Goal: Information Seeking & Learning: Understand process/instructions

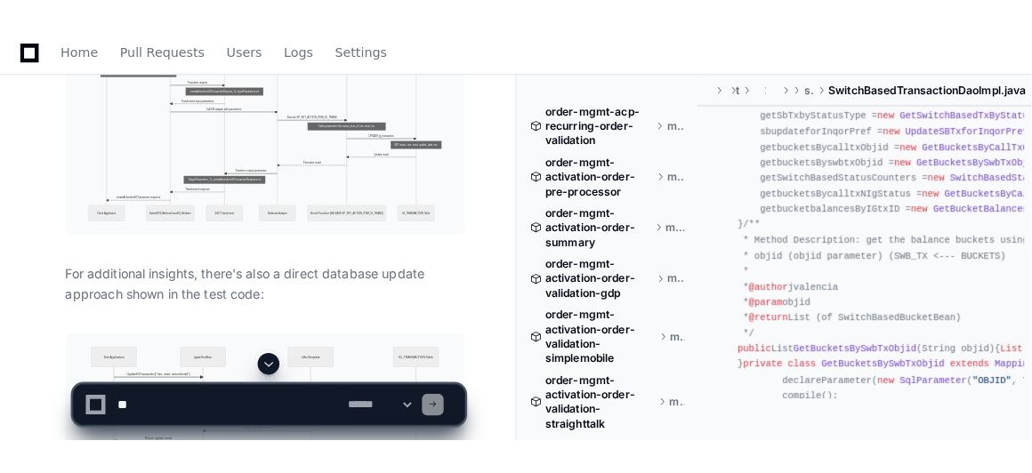
scroll to position [1138, 0]
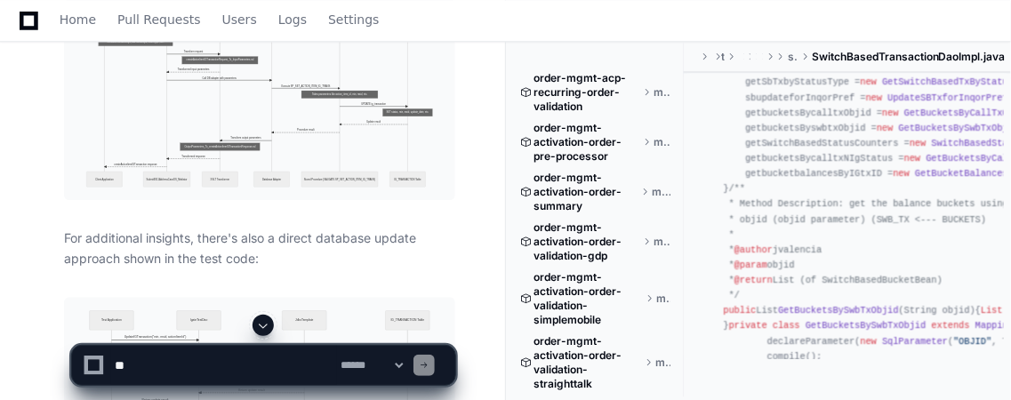
click at [258, 105] on img at bounding box center [259, 99] width 391 height 201
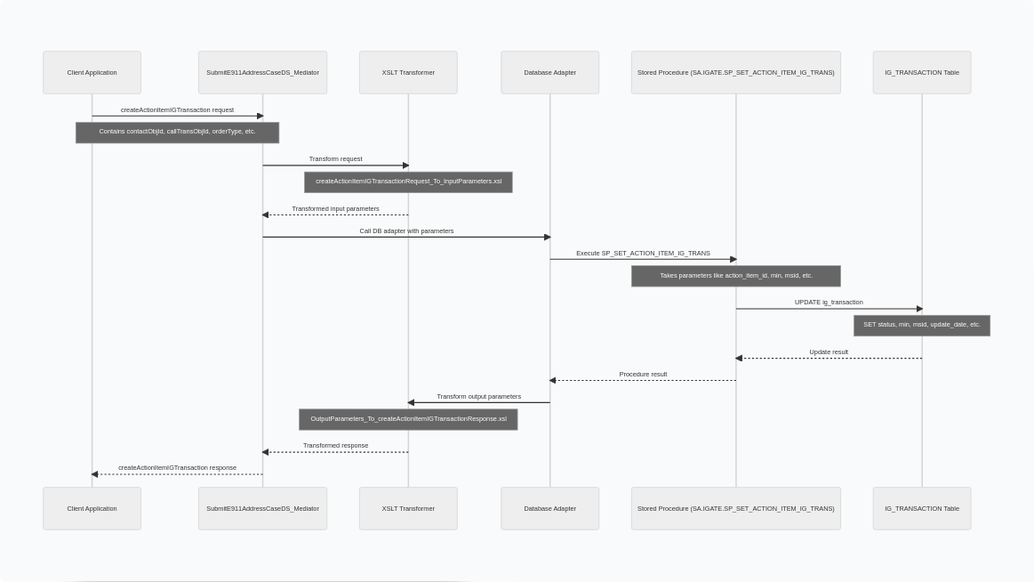
click at [900, 166] on img at bounding box center [517, 291] width 1034 height 582
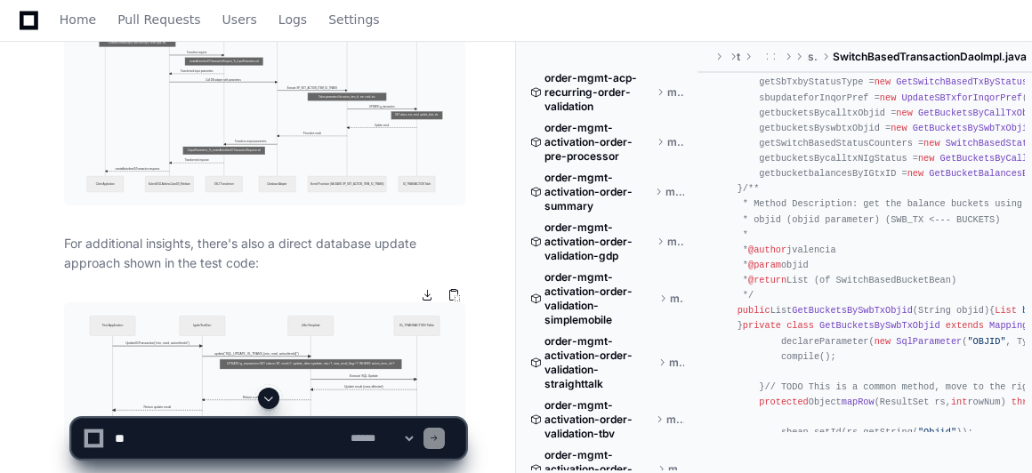
click at [238, 320] on img at bounding box center [264, 376] width 401 height 148
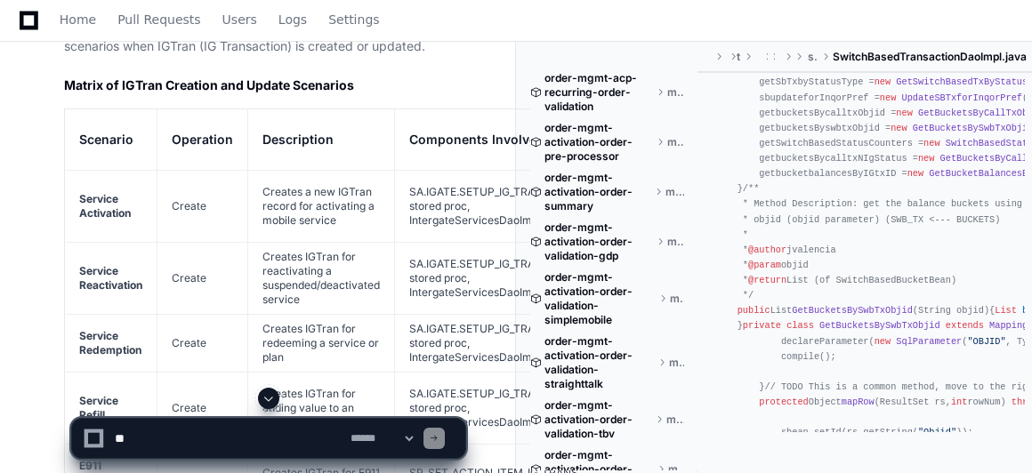
scroll to position [4054, 0]
click at [181, 172] on td "Create" at bounding box center [202, 208] width 91 height 72
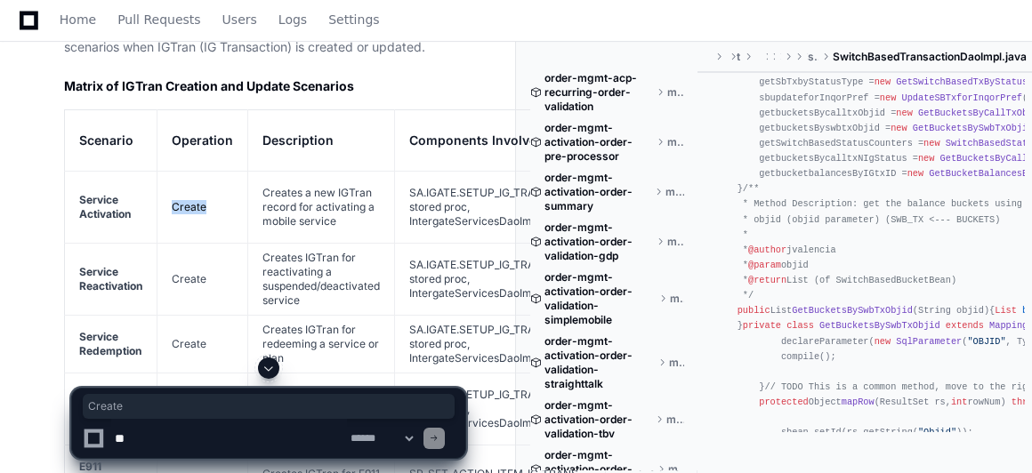
click at [179, 172] on td "Create" at bounding box center [202, 208] width 91 height 72
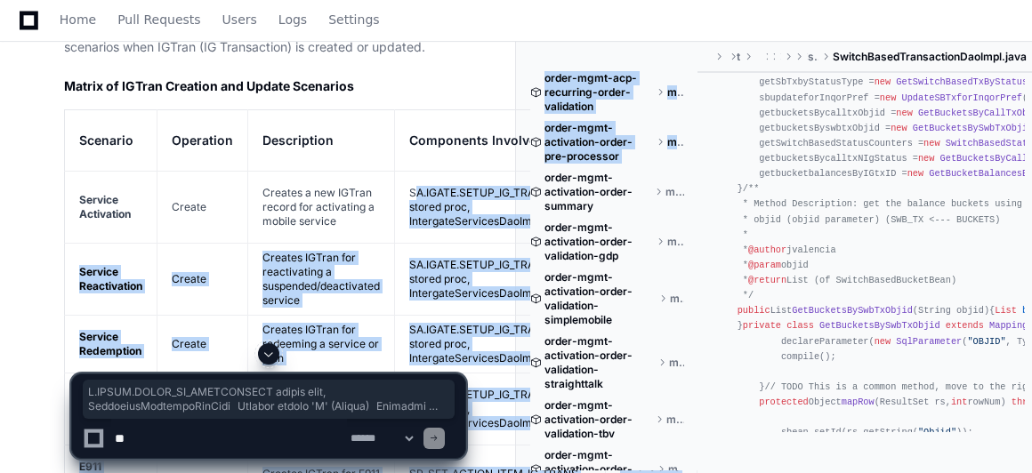
drag, startPoint x: 415, startPoint y: 140, endPoint x: 517, endPoint y: 168, distance: 105.3
click at [487, 172] on td "SA.IGATE.SETUP_IG_TRANSACTION stored proc, IntergateServicesDaoImpl" at bounding box center [500, 208] width 211 height 72
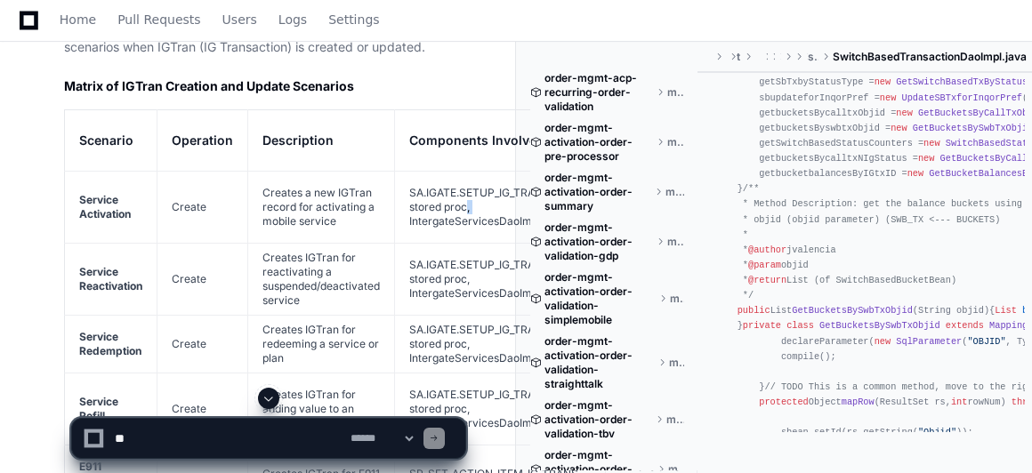
click at [487, 172] on td "SA.IGATE.SETUP_IG_TRANSACTION stored proc, IntergateServicesDaoImpl" at bounding box center [500, 208] width 211 height 72
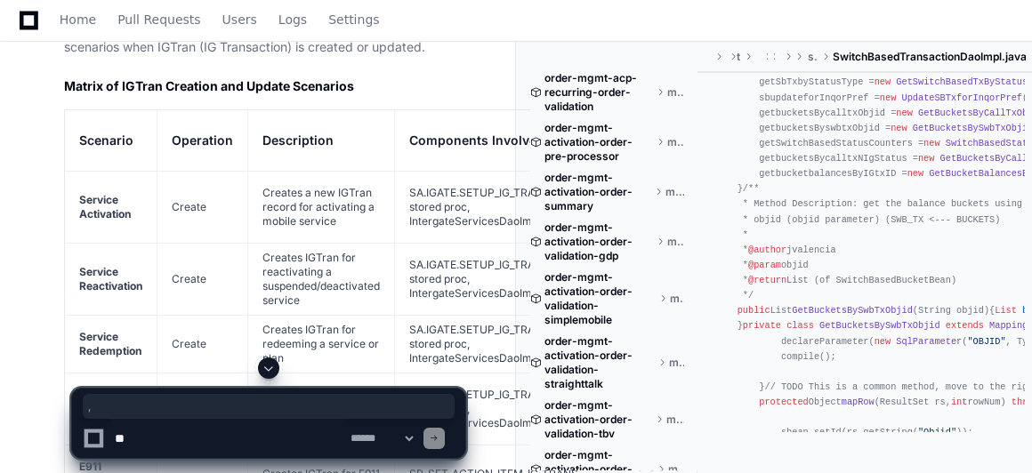
click at [116, 265] on strong "Service Reactivation" at bounding box center [110, 279] width 63 height 28
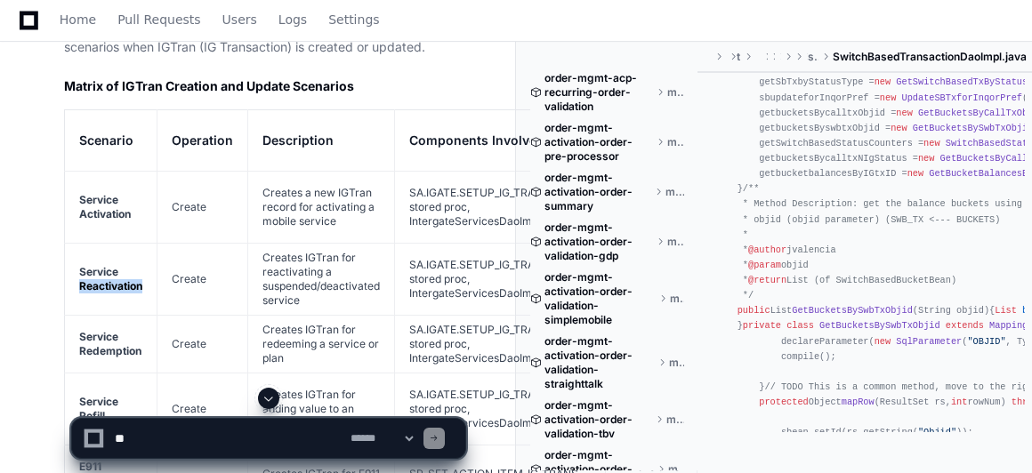
click at [116, 265] on strong "Service Reactivation" at bounding box center [110, 279] width 63 height 28
click at [103, 330] on strong "Service Redemption" at bounding box center [110, 344] width 62 height 28
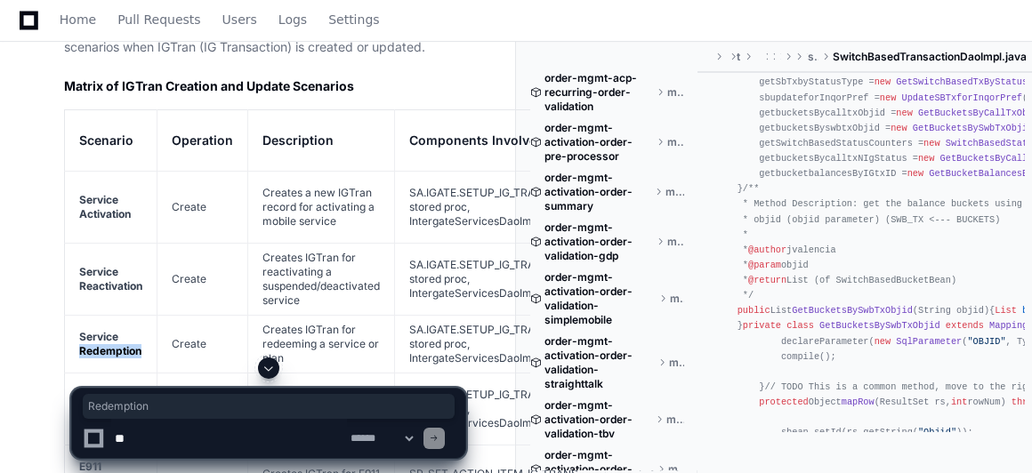
click at [103, 330] on strong "Service Redemption" at bounding box center [110, 344] width 62 height 28
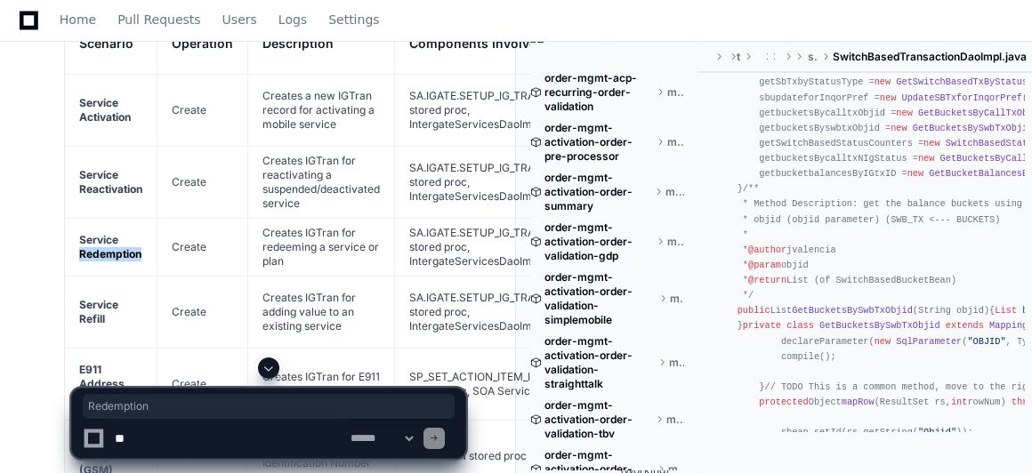
scroll to position [4166, 0]
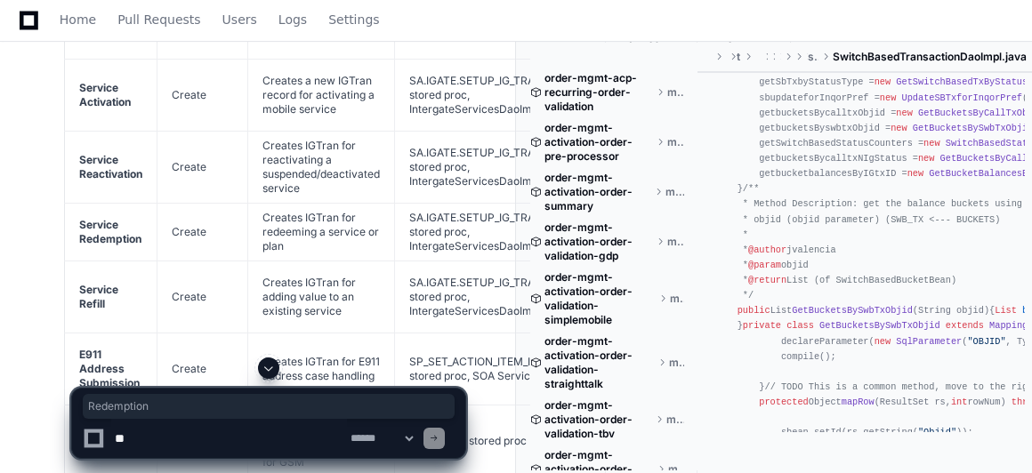
click at [95, 283] on strong "Service Refill" at bounding box center [98, 297] width 39 height 28
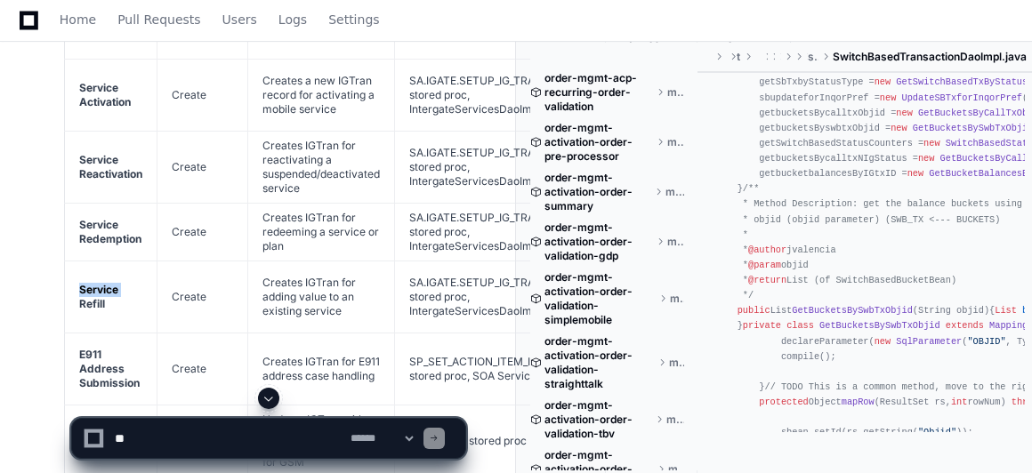
click at [95, 283] on strong "Service Refill" at bounding box center [98, 297] width 39 height 28
click at [94, 348] on strong "E911 Address Submission" at bounding box center [109, 369] width 60 height 42
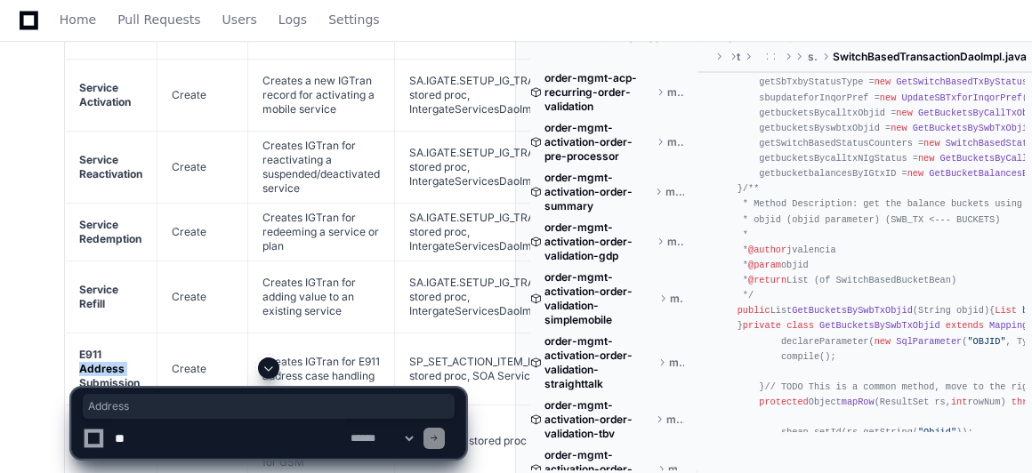
click at [94, 348] on strong "E911 Address Submission" at bounding box center [109, 369] width 60 height 42
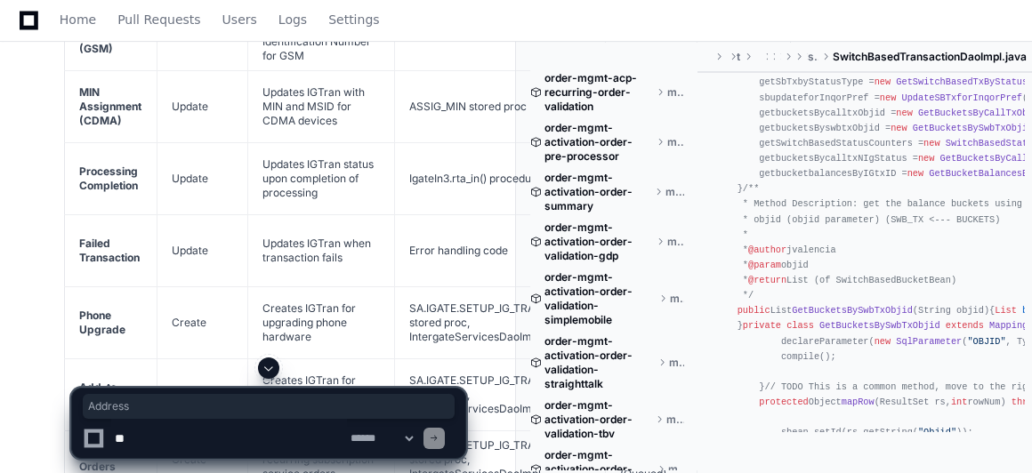
scroll to position [4575, 0]
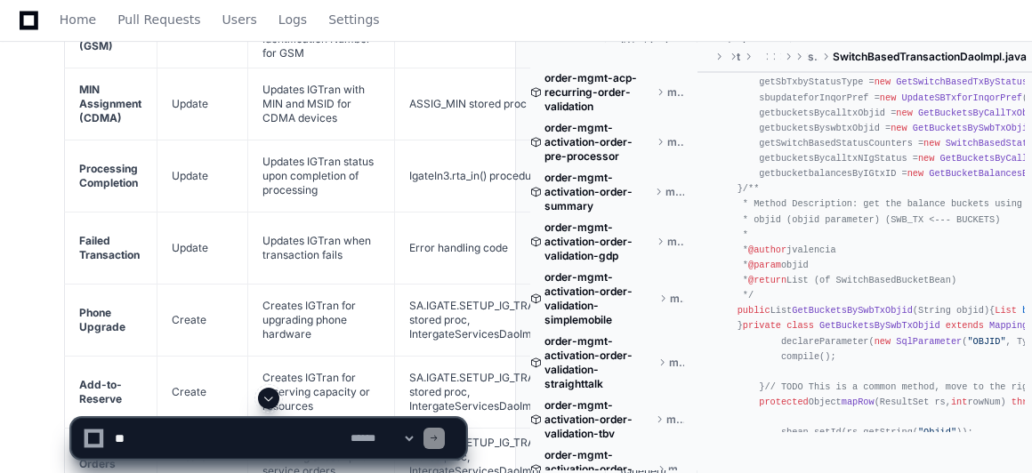
click at [88, 306] on strong "Phone Upgrade" at bounding box center [102, 320] width 46 height 28
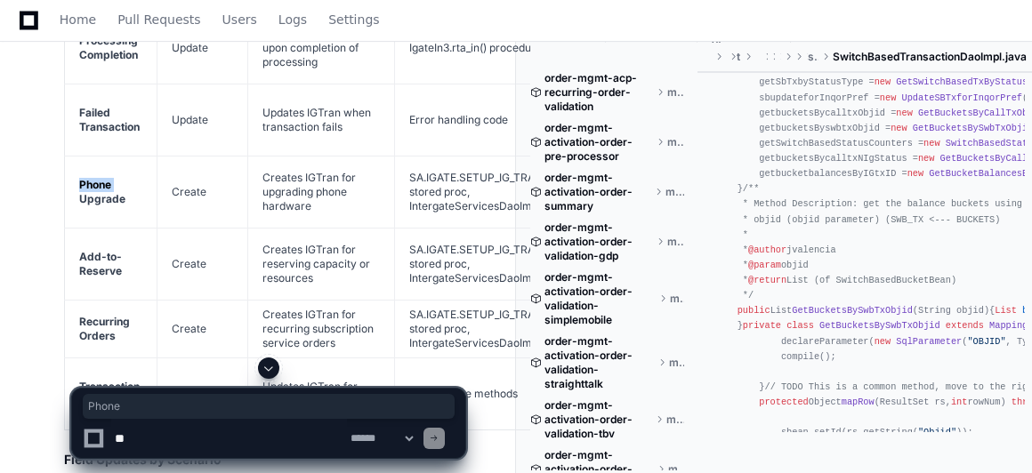
scroll to position [4706, 0]
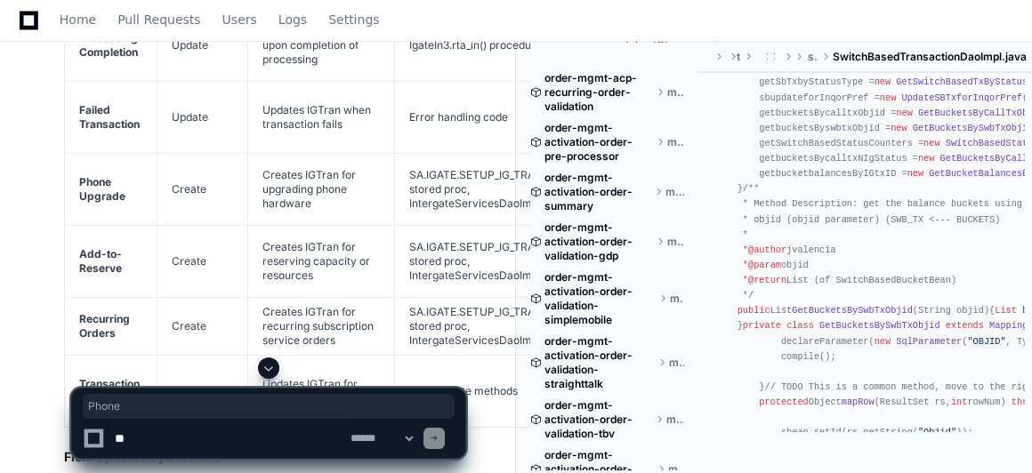
click at [98, 247] on strong "Add-to-Reserve" at bounding box center [100, 261] width 43 height 28
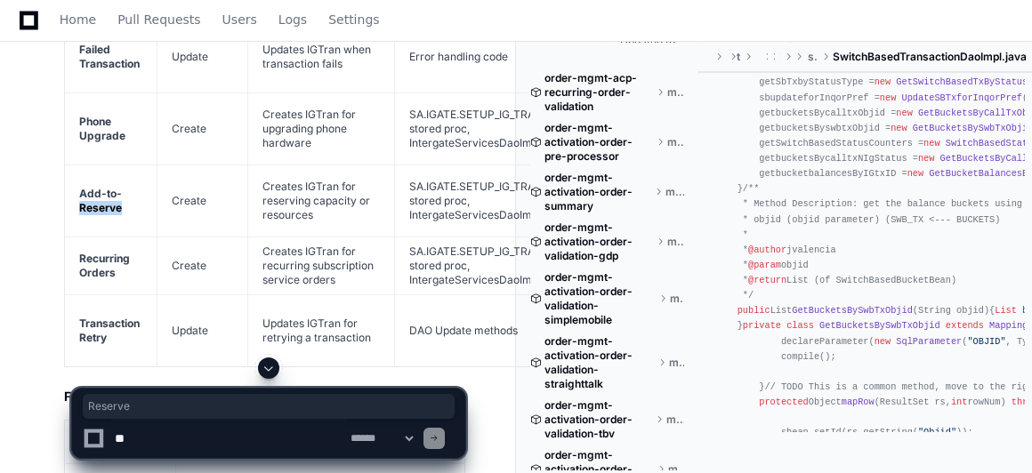
scroll to position [4779, 0]
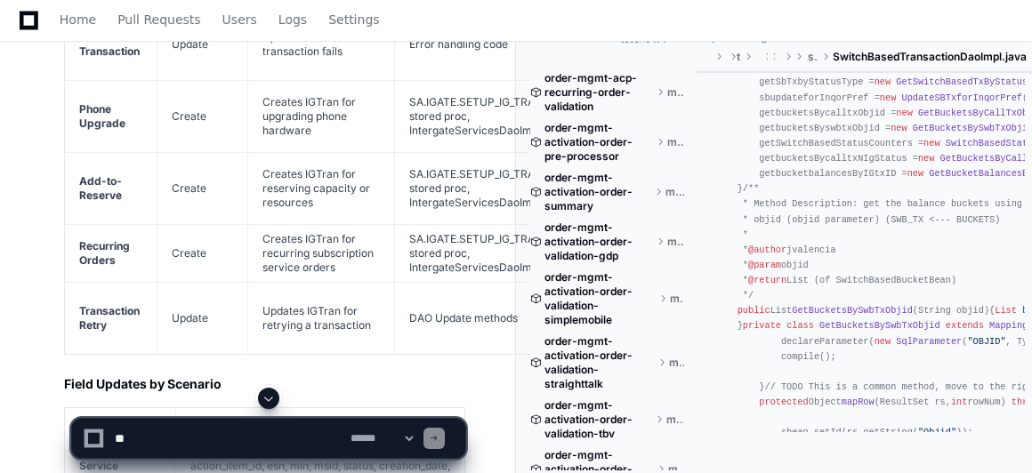
click at [95, 239] on strong "Recurring Orders" at bounding box center [104, 253] width 51 height 28
click at [105, 304] on strong "Transaction Retry" at bounding box center [109, 318] width 60 height 28
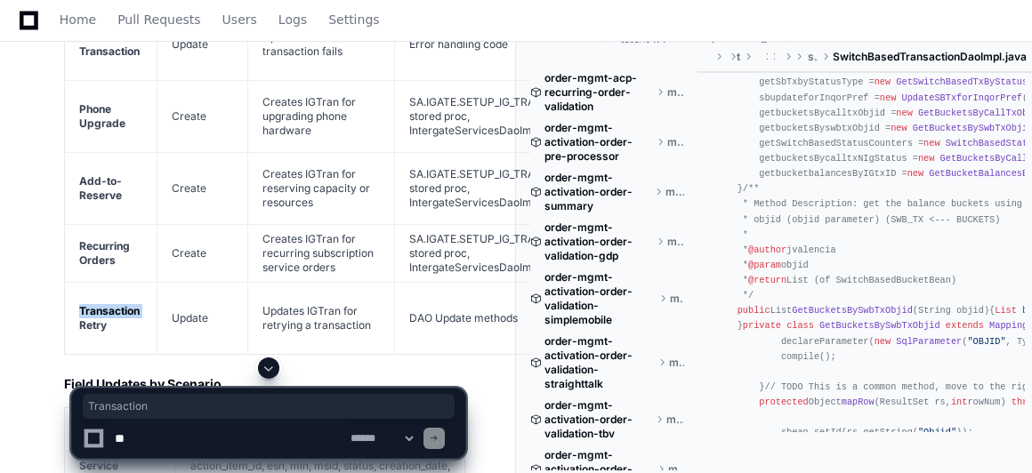
click at [105, 304] on strong "Transaction Retry" at bounding box center [109, 318] width 60 height 28
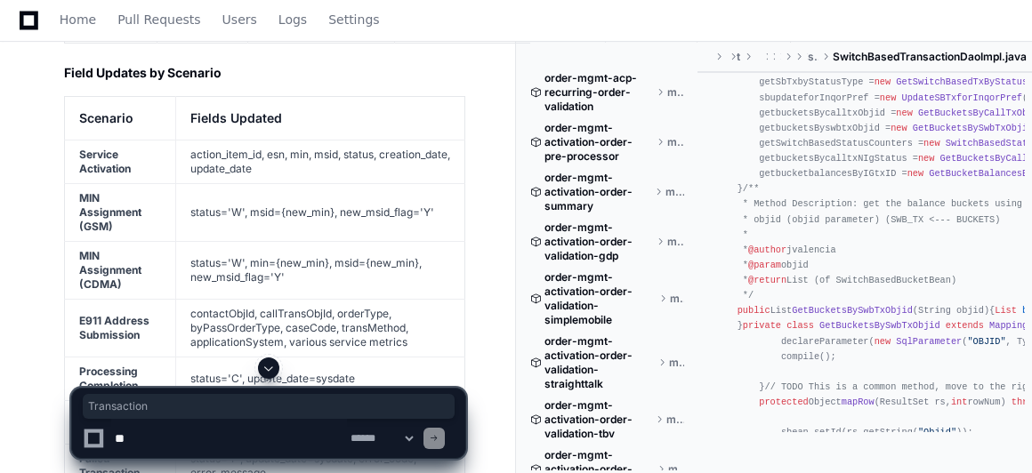
scroll to position [5088, 0]
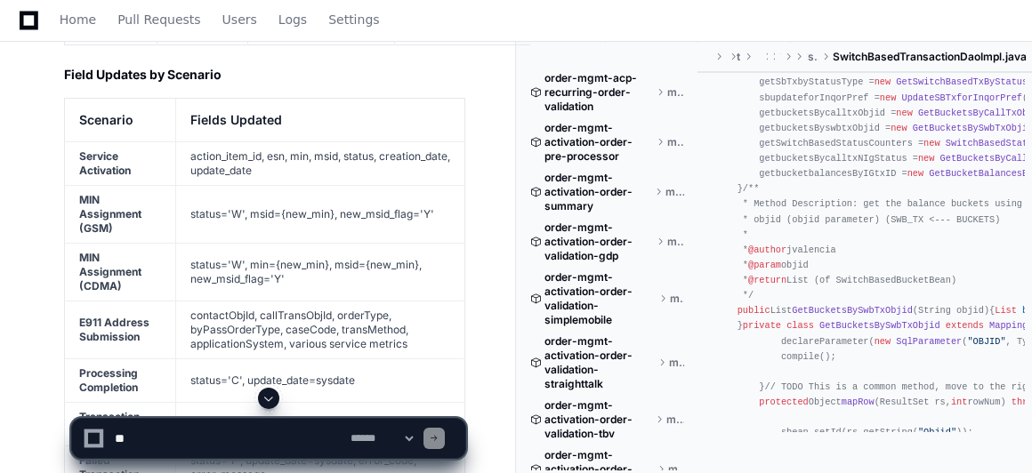
click at [108, 149] on strong "Service Activation" at bounding box center [105, 163] width 52 height 28
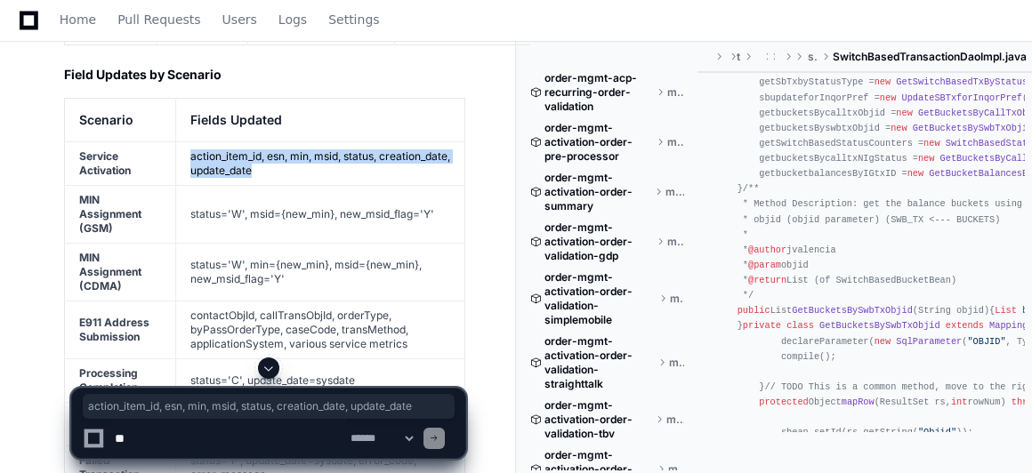
drag, startPoint x: 334, startPoint y: 132, endPoint x: 191, endPoint y: 110, distance: 143.9
click at [191, 141] on td "action_item_id, esn, min, msid, status, creation_date, update_date" at bounding box center [320, 163] width 289 height 44
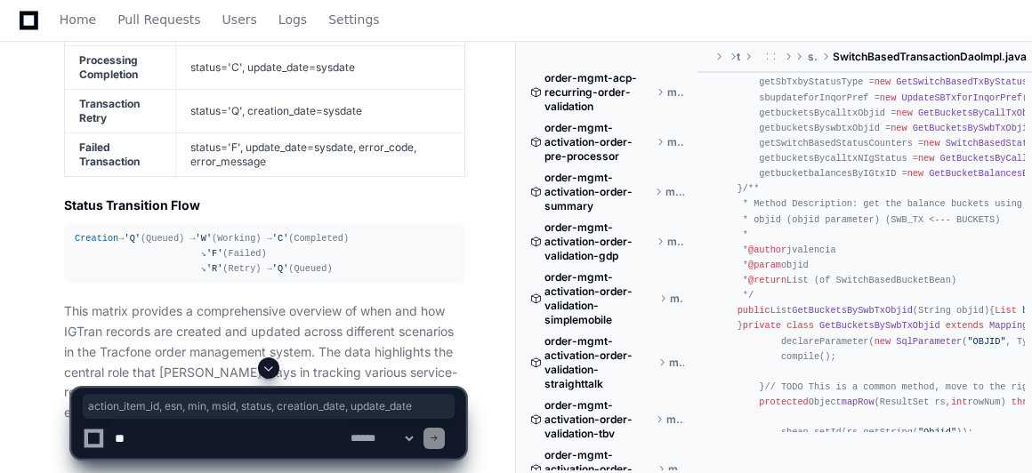
scroll to position [5415, 0]
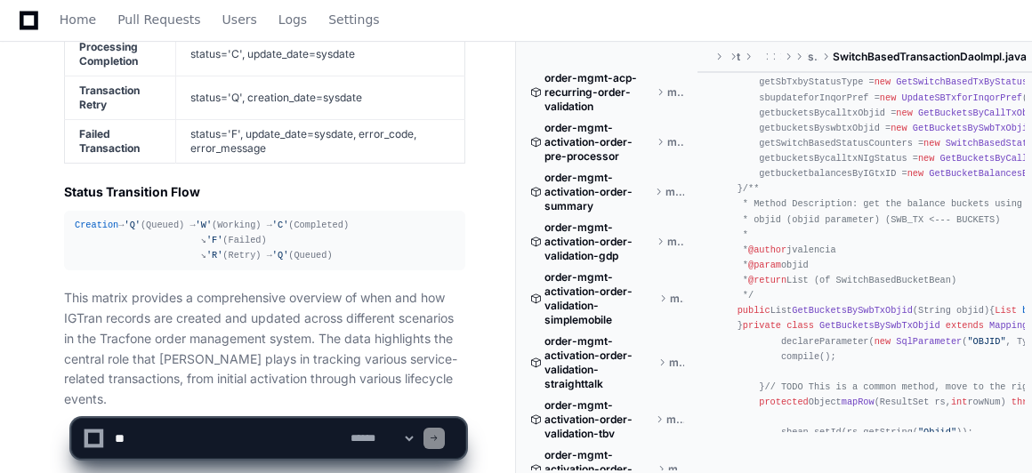
click at [164, 218] on div "Creation → 'Q' (Queued) → 'W' (Working) → 'C' (Completed) ↘ 'F' (Failed) ↘ 'R' …" at bounding box center [265, 240] width 380 height 45
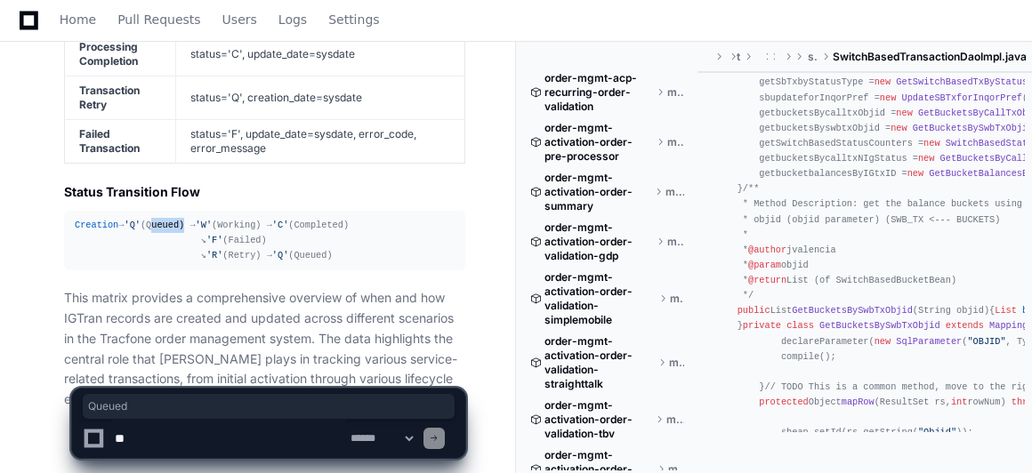
click at [164, 218] on div "Creation → 'Q' (Queued) → 'W' (Working) → 'C' (Completed) ↘ 'F' (Failed) ↘ 'R' …" at bounding box center [265, 240] width 380 height 45
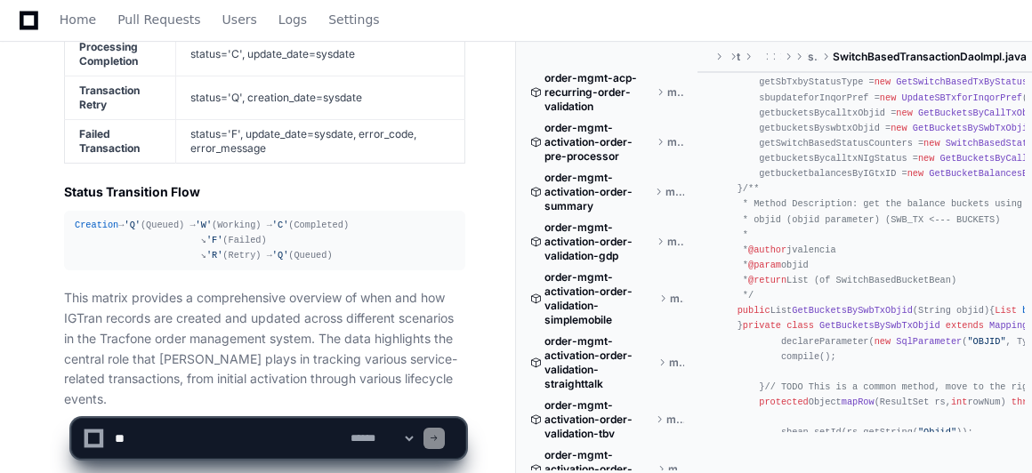
click at [210, 220] on span "'W'" at bounding box center [204, 225] width 16 height 11
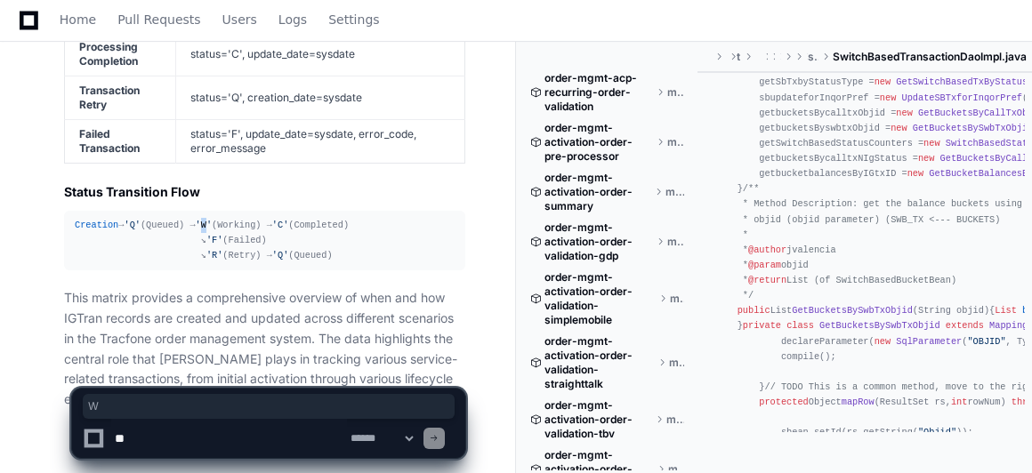
click at [210, 235] on span "'F'" at bounding box center [214, 240] width 16 height 11
click at [210, 250] on span "'R'" at bounding box center [214, 255] width 16 height 11
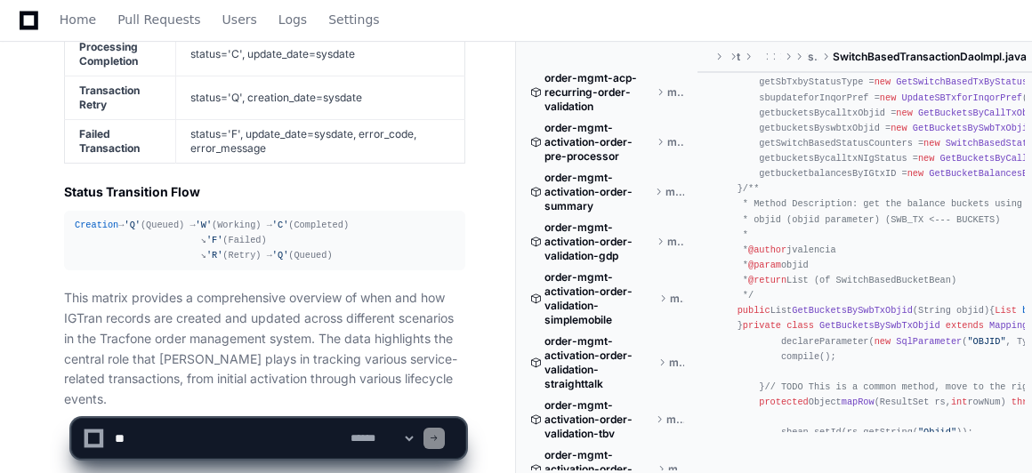
click at [319, 218] on div "Creation → 'Q' (Queued) → 'W' (Working) → 'C' (Completed) ↘ 'F' (Failed) ↘ 'R' …" at bounding box center [265, 240] width 380 height 45
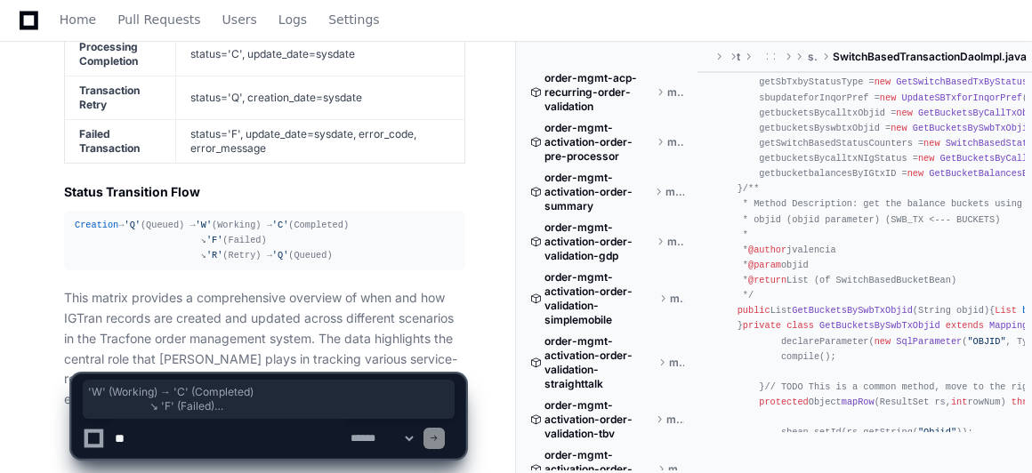
drag, startPoint x: 291, startPoint y: 203, endPoint x: 205, endPoint y: 179, distance: 89.6
click at [205, 218] on div "Creation → 'Q' (Queued) → 'W' (Working) → 'C' (Completed) ↘ 'F' (Failed) ↘ 'R' …" at bounding box center [265, 240] width 380 height 45
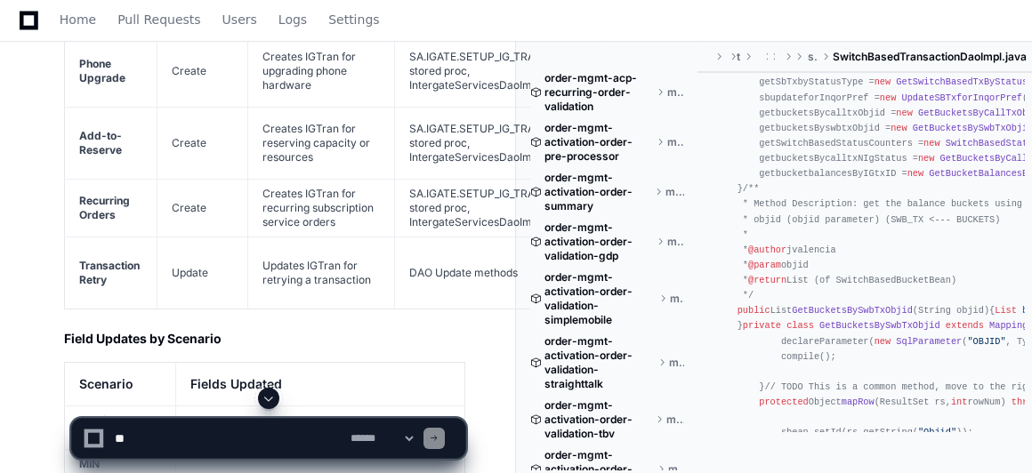
scroll to position [4624, 0]
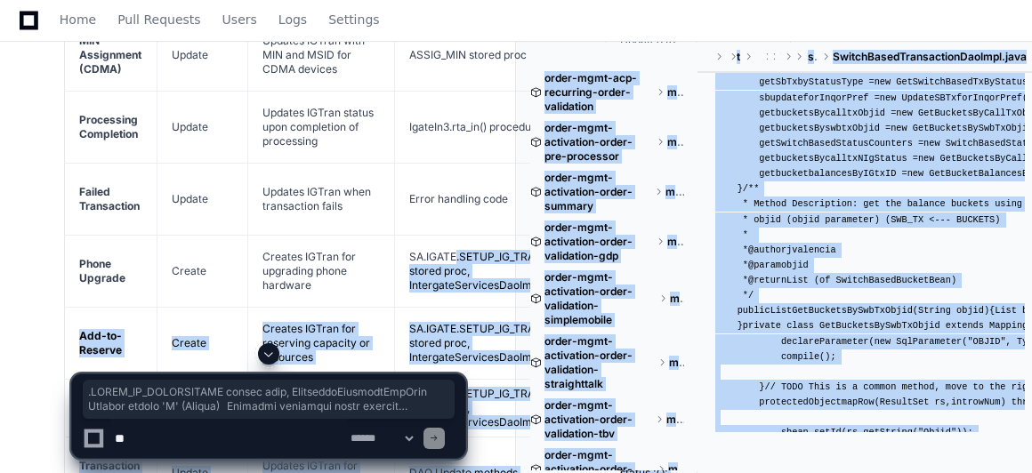
drag, startPoint x: 455, startPoint y: 202, endPoint x: 479, endPoint y: 359, distance: 159.2
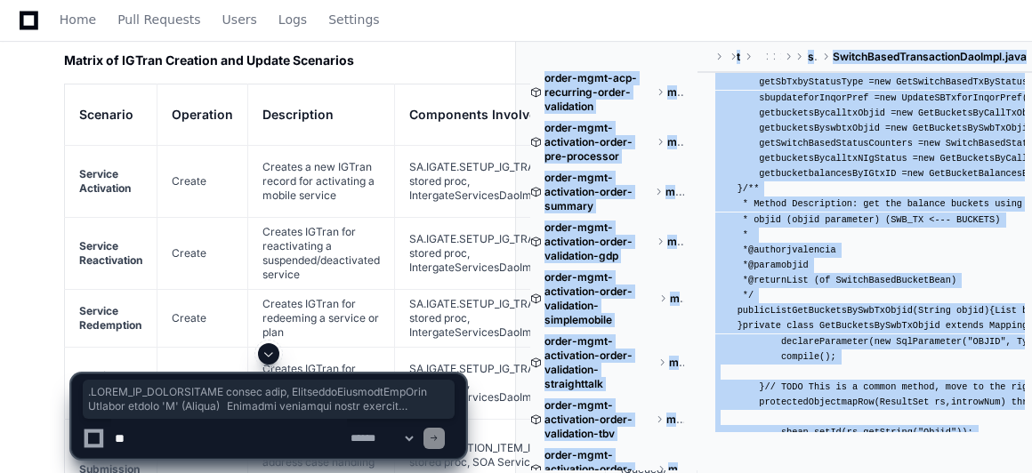
scroll to position [4085, 0]
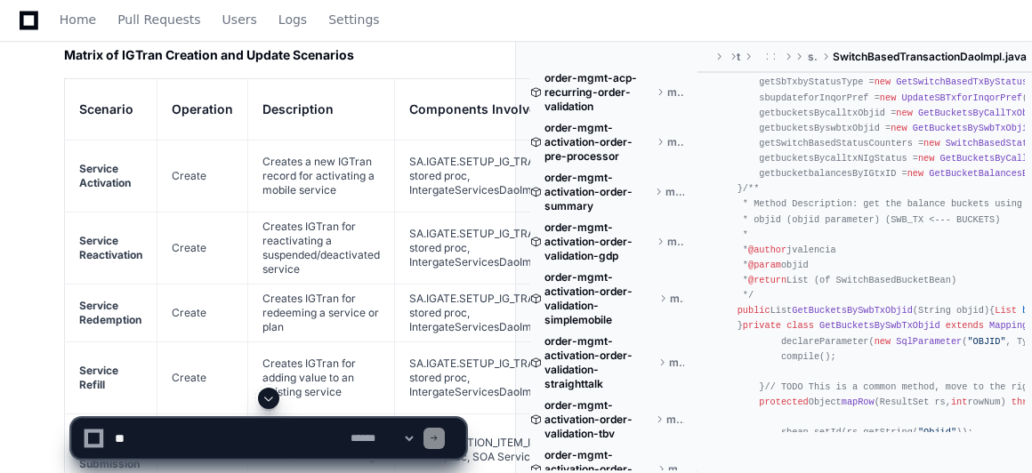
click at [109, 234] on strong "Service Reactivation" at bounding box center [110, 248] width 63 height 28
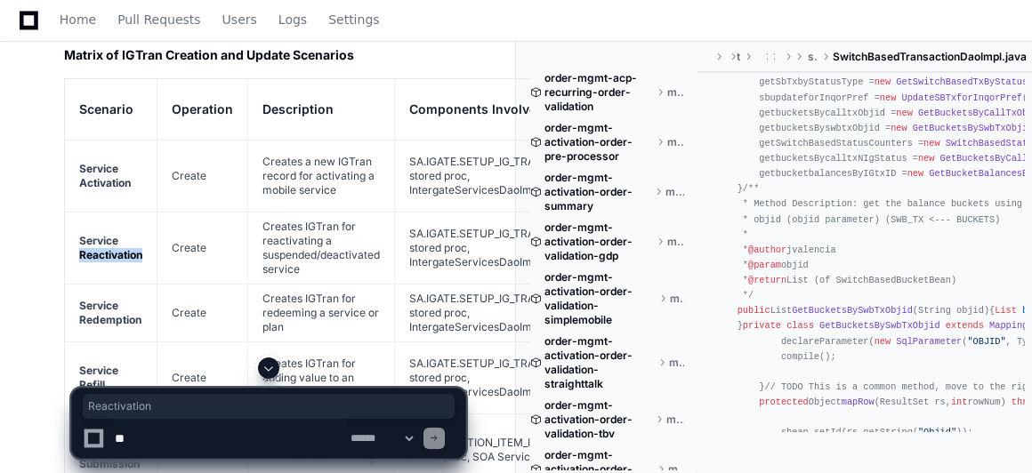
click at [109, 234] on strong "Service Reactivation" at bounding box center [110, 248] width 63 height 28
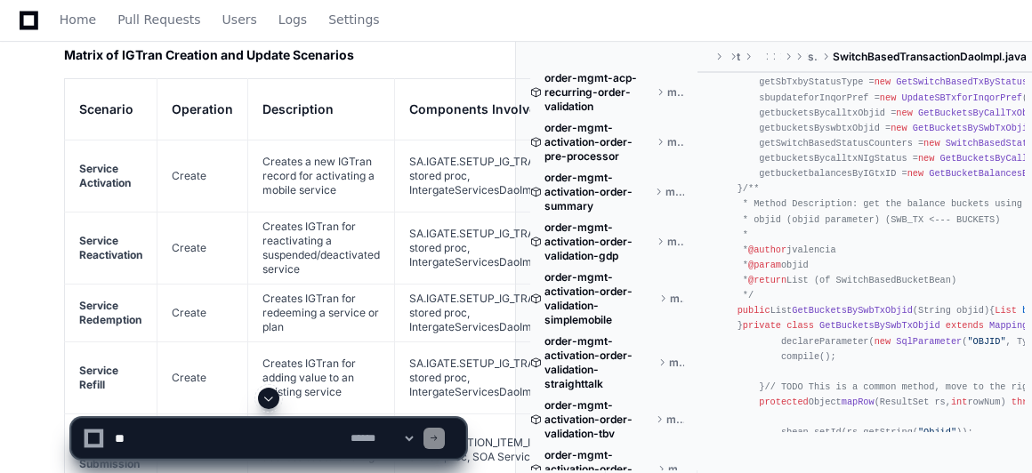
click at [109, 162] on strong "Service Activation" at bounding box center [105, 176] width 52 height 28
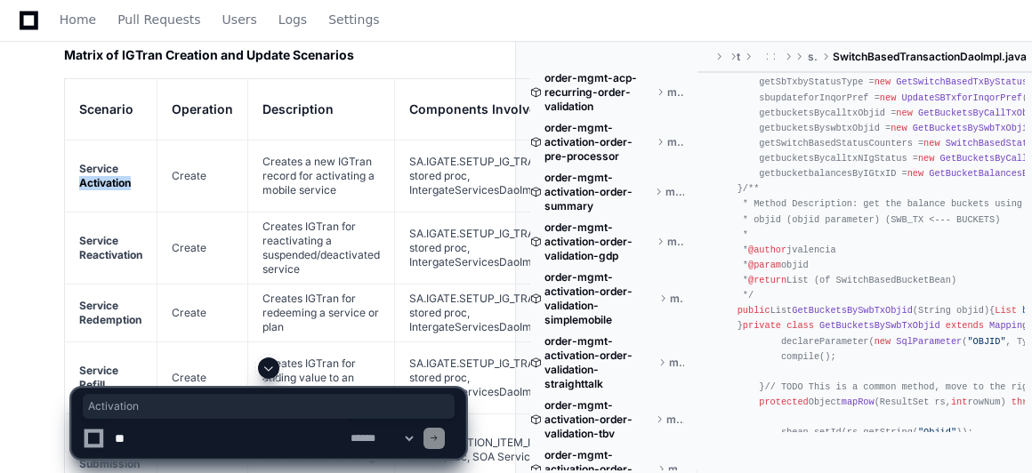
click at [109, 162] on strong "Service Activation" at bounding box center [105, 176] width 52 height 28
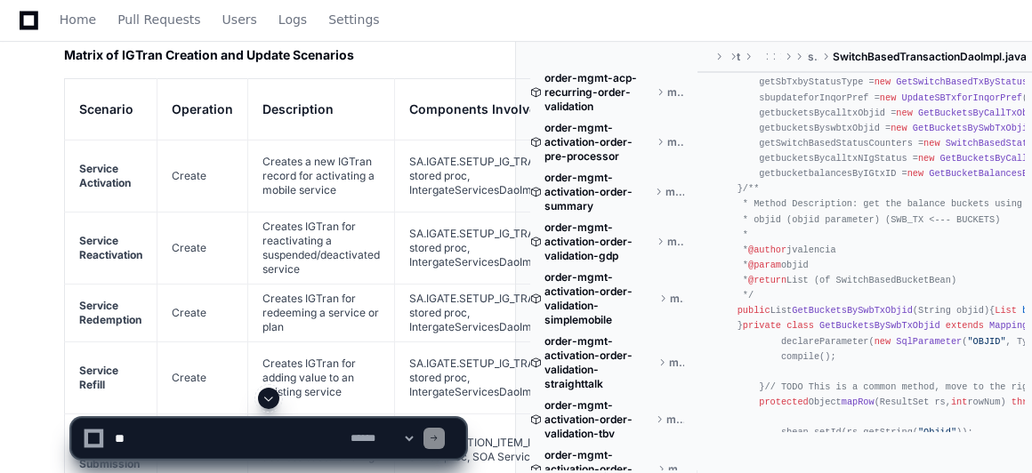
click at [100, 234] on strong "Service Reactivation" at bounding box center [110, 248] width 63 height 28
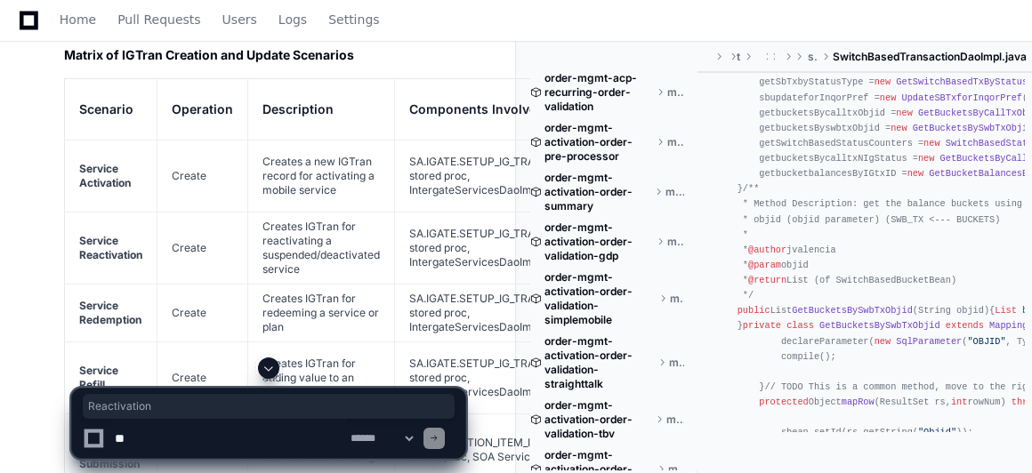
click at [101, 364] on strong "Service Refill" at bounding box center [98, 378] width 39 height 28
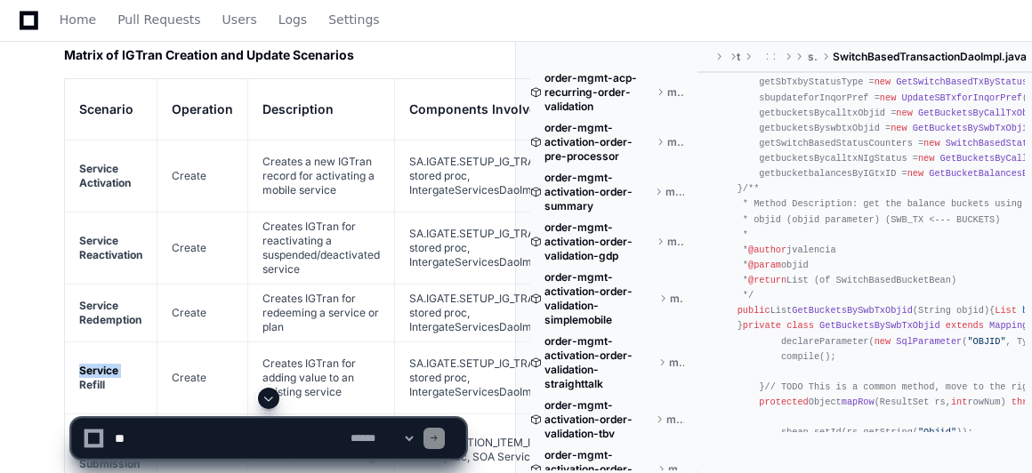
click at [101, 364] on strong "Service Refill" at bounding box center [98, 378] width 39 height 28
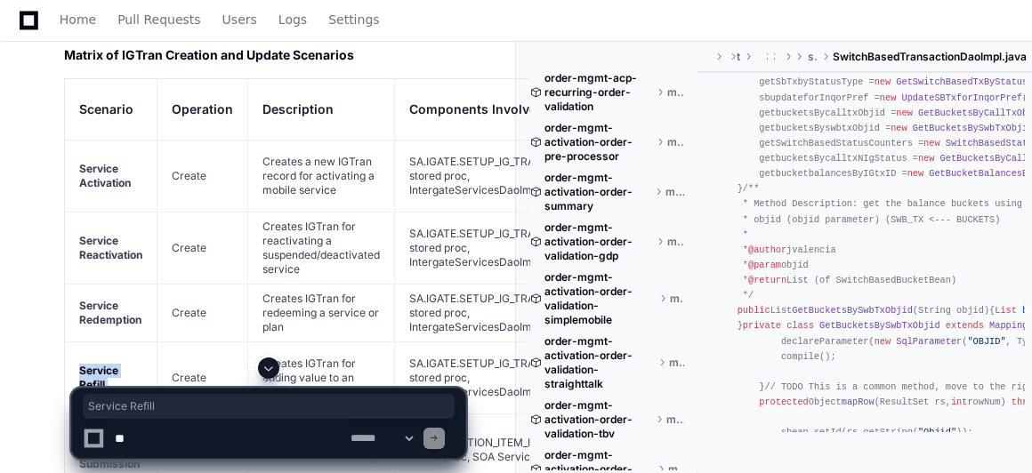
click at [101, 364] on strong "Service Refill" at bounding box center [98, 378] width 39 height 28
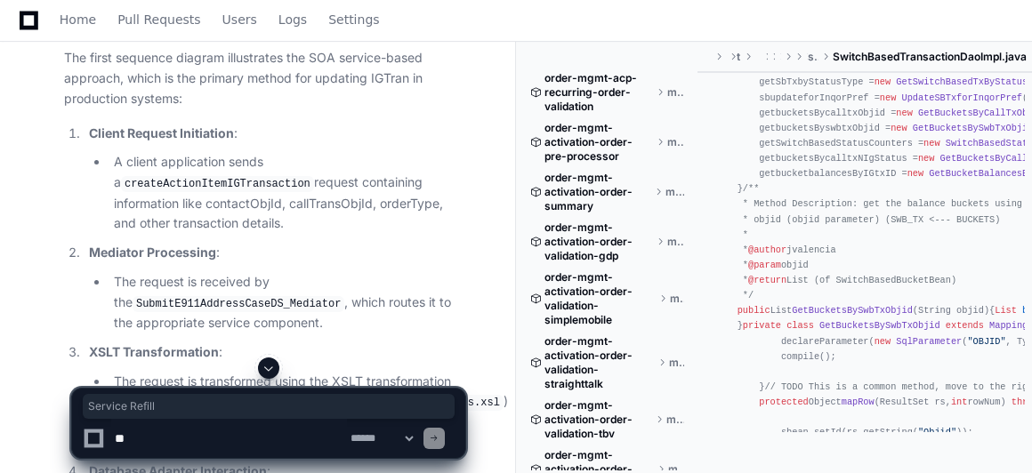
scroll to position [1703, 0]
